Goal: Information Seeking & Learning: Learn about a topic

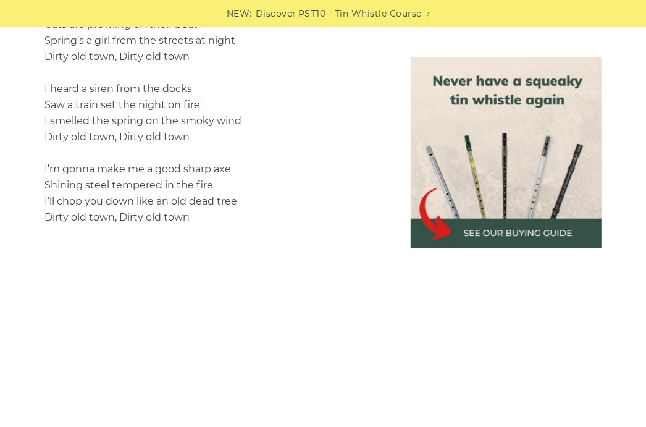
click at [33, 217] on div "Sheet music notes and tab to play Dirty Old Town on a tin whistle ([PERSON_NAME…" at bounding box center [322, 167] width 627 height 1383
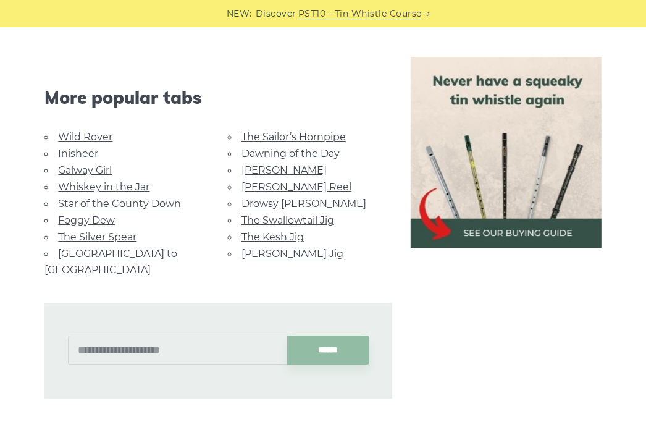
scroll to position [1319, 0]
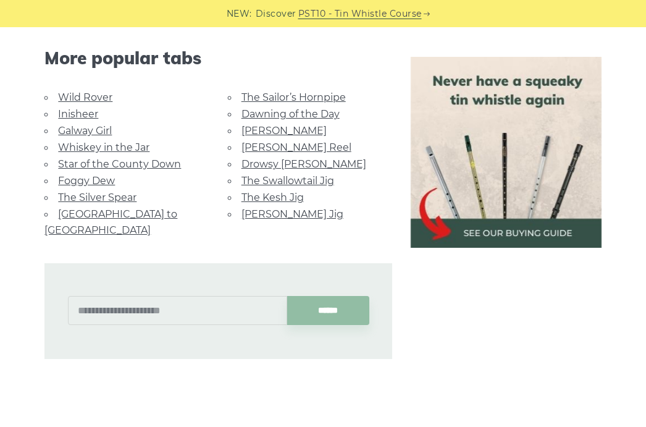
click at [73, 108] on link "Inisheer" at bounding box center [78, 114] width 40 height 12
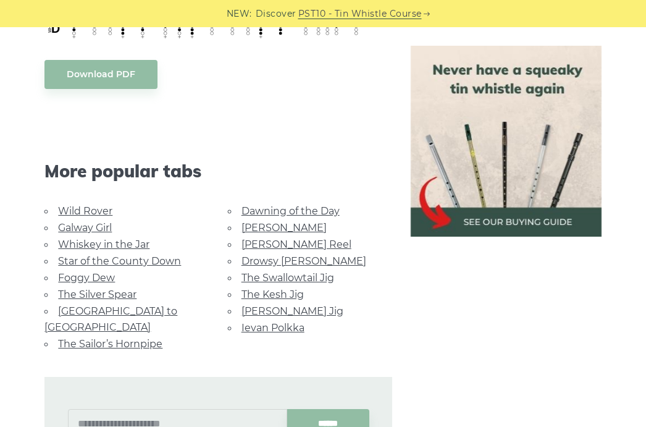
scroll to position [778, 0]
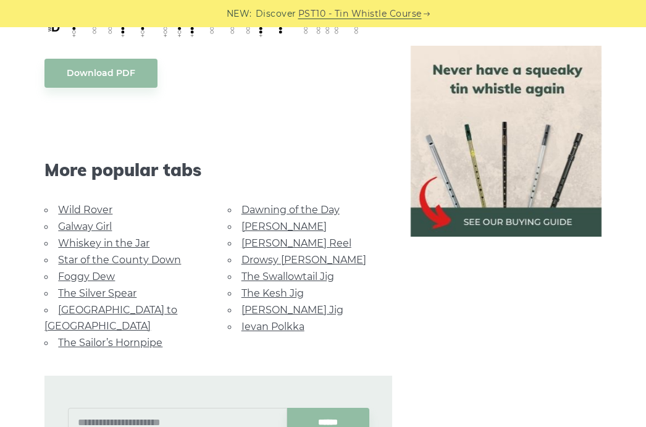
click at [84, 211] on link "Wild Rover" at bounding box center [85, 210] width 54 height 12
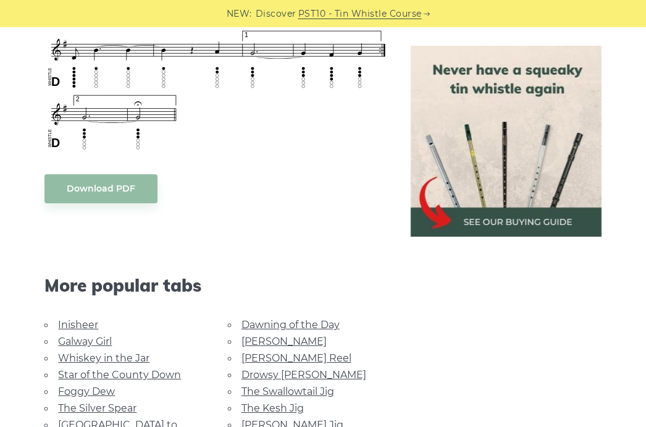
scroll to position [1011, 0]
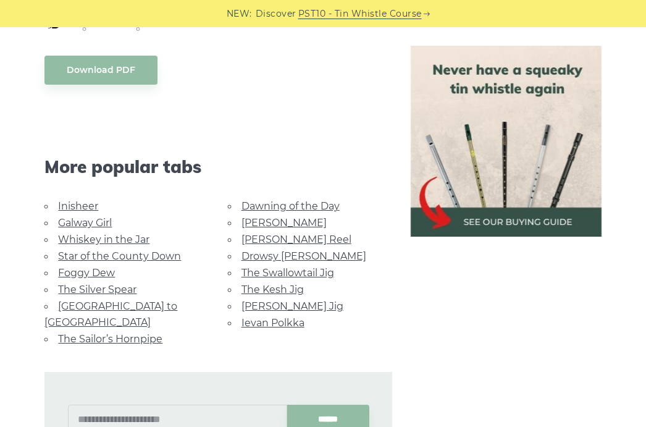
click at [91, 229] on link "Galway Girl" at bounding box center [85, 223] width 54 height 12
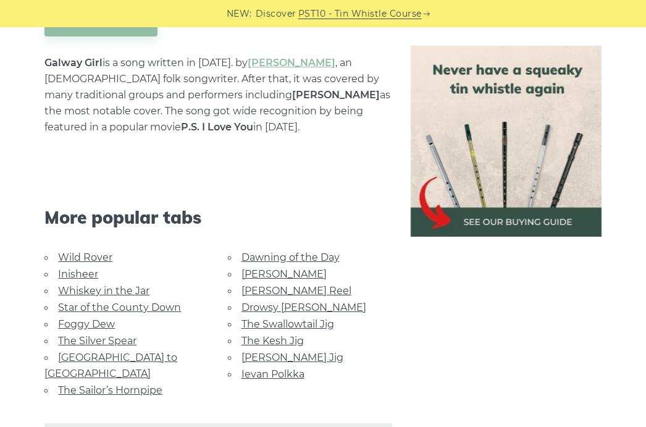
scroll to position [702, 0]
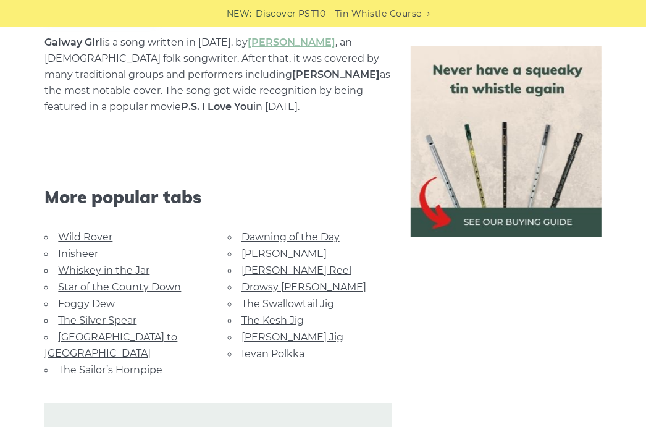
click at [93, 270] on link "Whiskey in the Jar" at bounding box center [103, 270] width 91 height 12
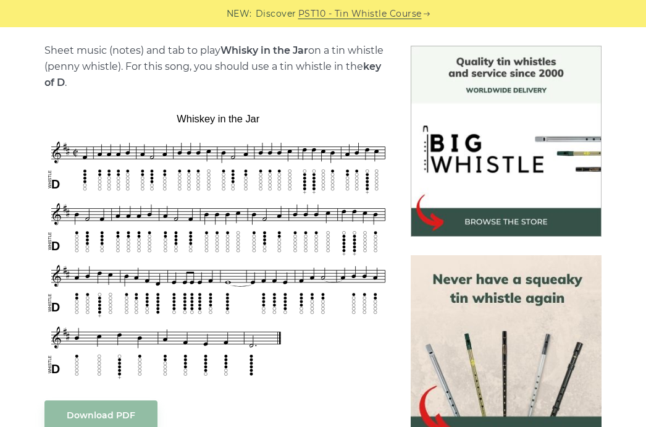
scroll to position [320, 0]
